Goal: Task Accomplishment & Management: Manage account settings

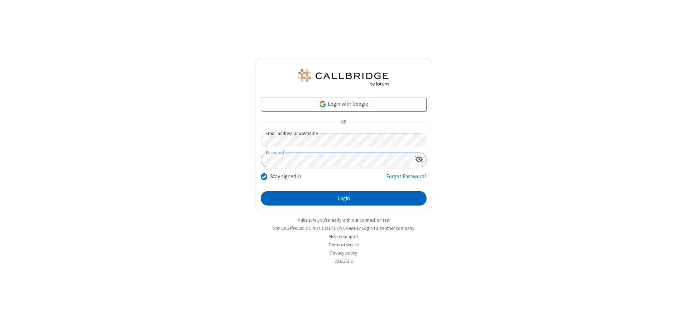
click at [343, 198] on button "Login" at bounding box center [344, 198] width 166 height 14
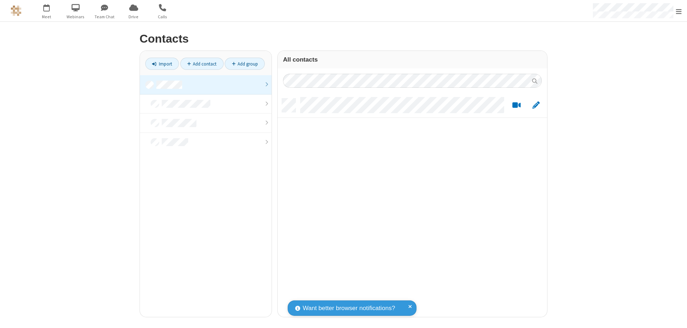
scroll to position [218, 264]
click at [206, 84] on link at bounding box center [206, 84] width 132 height 19
click at [202, 64] on link "Add contact" at bounding box center [201, 64] width 43 height 12
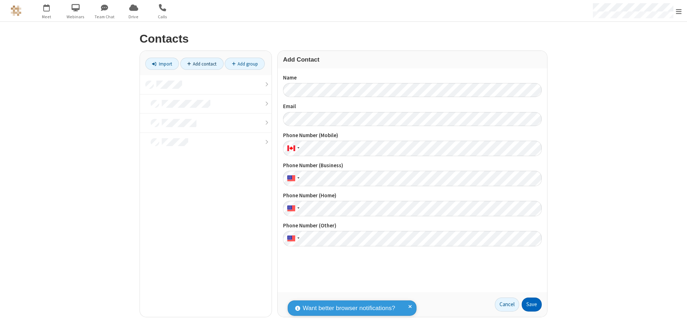
click at [532, 304] on button "Save" at bounding box center [532, 304] width 20 height 14
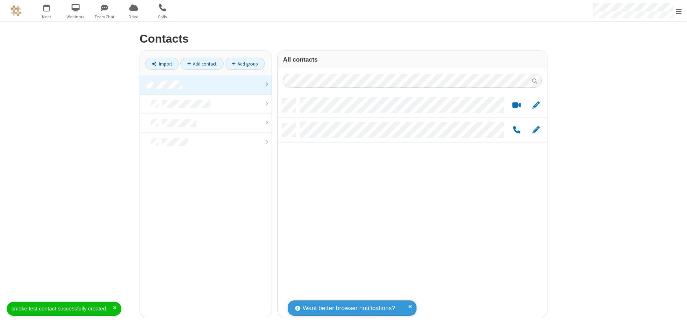
scroll to position [218, 264]
click at [202, 64] on link "Add contact" at bounding box center [201, 64] width 43 height 12
